Goal: Use online tool/utility: Utilize a website feature to perform a specific function

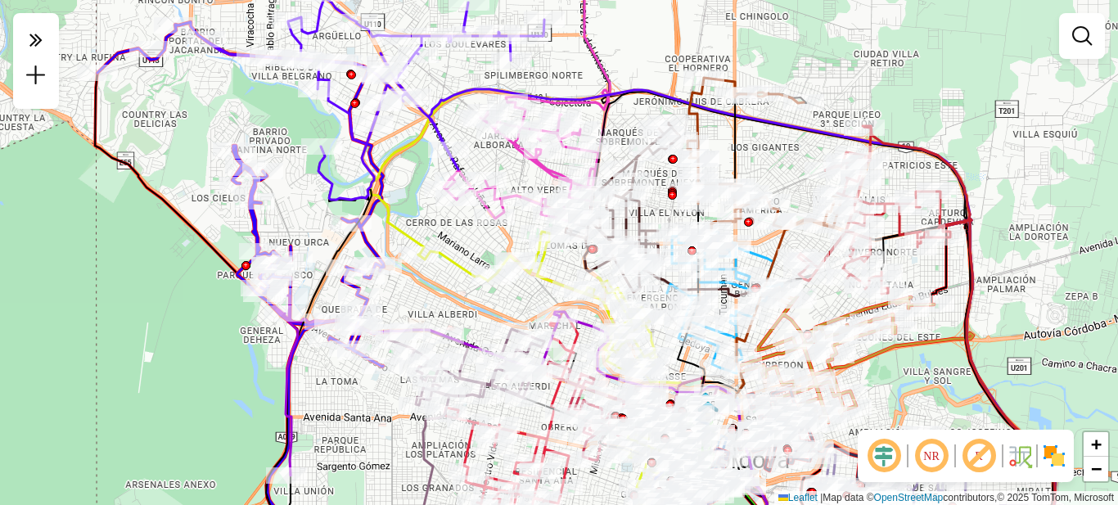
drag, startPoint x: 1012, startPoint y: 177, endPoint x: 1033, endPoint y: 198, distance: 30.1
click at [1033, 198] on div "Janela de atendimento Grade de atendimento Capacidade Transportadoras Veículos …" at bounding box center [559, 252] width 1118 height 505
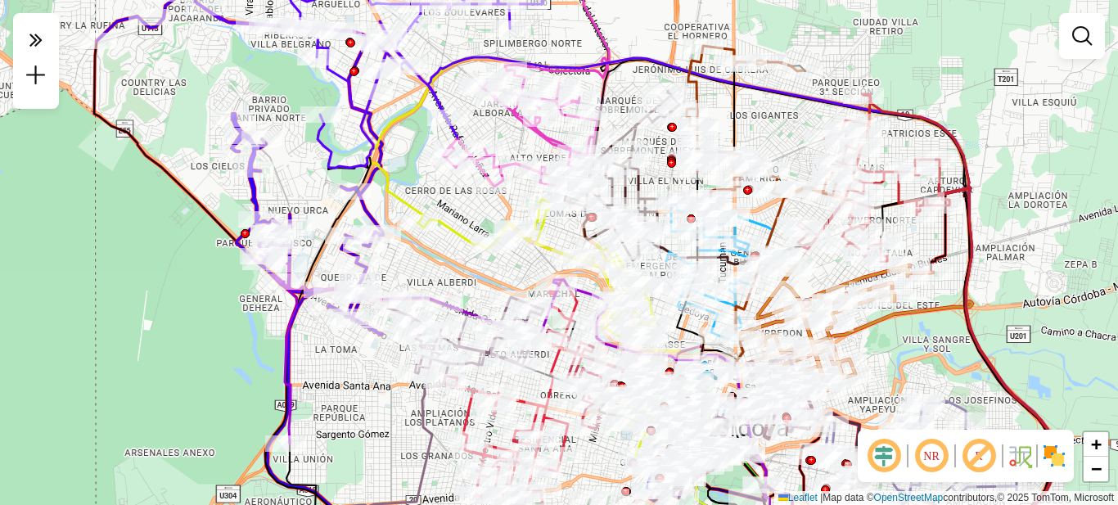
drag, startPoint x: 1003, startPoint y: 128, endPoint x: 989, endPoint y: 85, distance: 45.6
click at [989, 85] on div "Janela de atendimento Grade de atendimento Capacidade Transportadoras Veículos …" at bounding box center [559, 252] width 1118 height 505
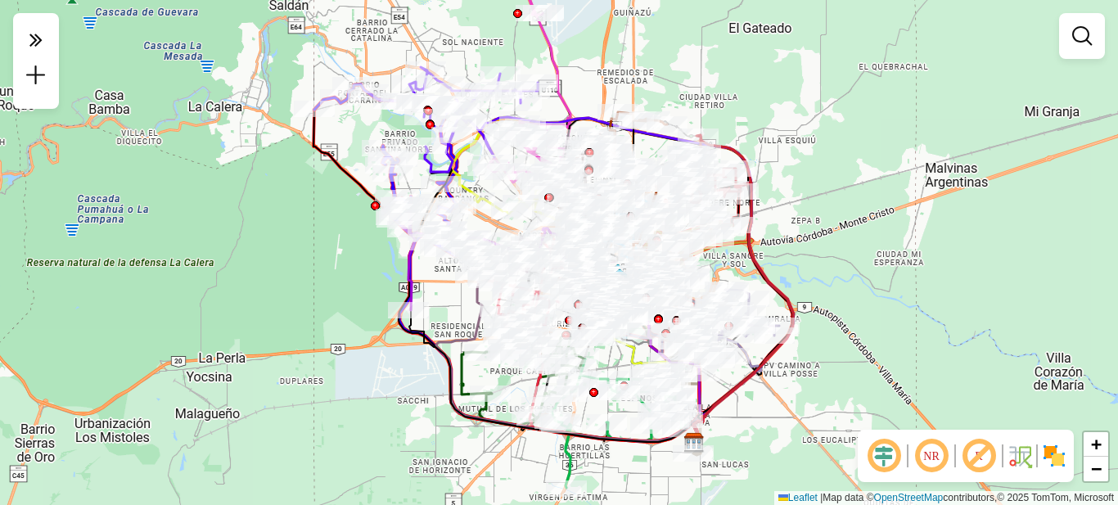
drag, startPoint x: 985, startPoint y: 165, endPoint x: 797, endPoint y: 190, distance: 189.8
click at [797, 190] on div "Janela de atendimento Grade de atendimento Capacidade Transportadoras Veículos …" at bounding box center [559, 252] width 1118 height 505
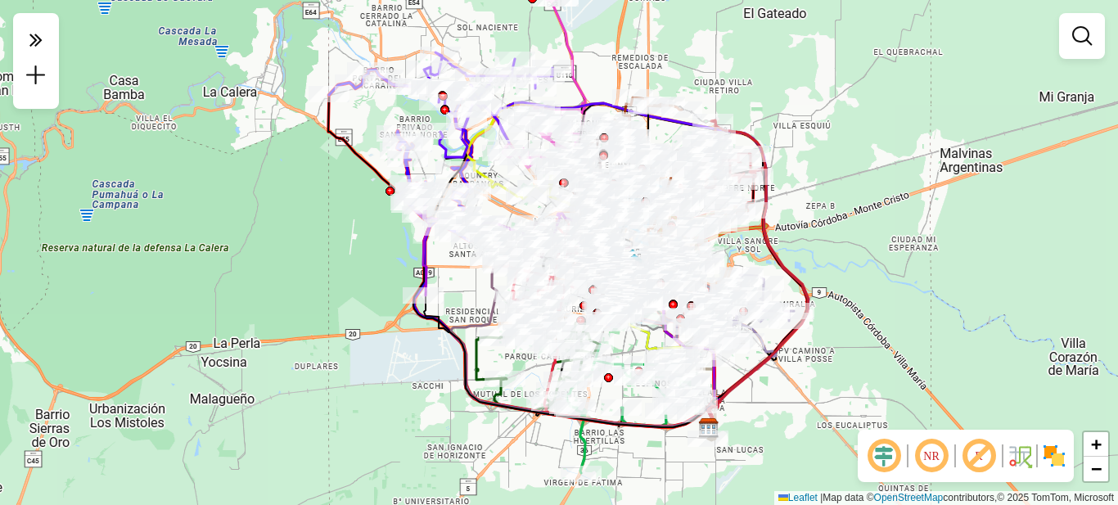
drag, startPoint x: 799, startPoint y: 193, endPoint x: 813, endPoint y: 178, distance: 20.8
click at [813, 178] on div "Janela de atendimento Grade de atendimento Capacidade Transportadoras Veículos …" at bounding box center [559, 252] width 1118 height 505
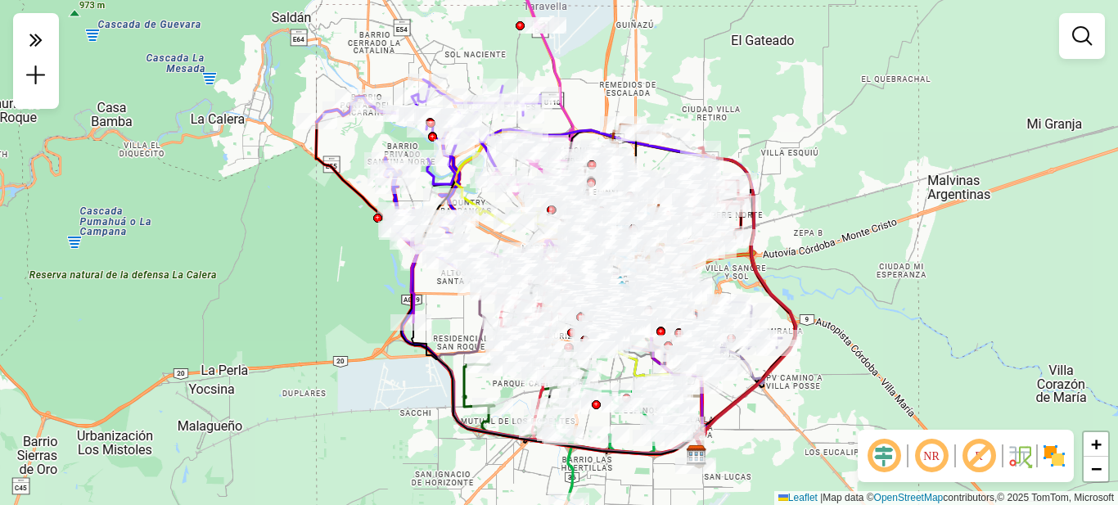
drag, startPoint x: 809, startPoint y: 137, endPoint x: 797, endPoint y: 164, distance: 29.7
click at [797, 164] on div "Janela de atendimento Grade de atendimento Capacidade Transportadoras Veículos …" at bounding box center [559, 252] width 1118 height 505
